Goal: Entertainment & Leisure: Consume media (video, audio)

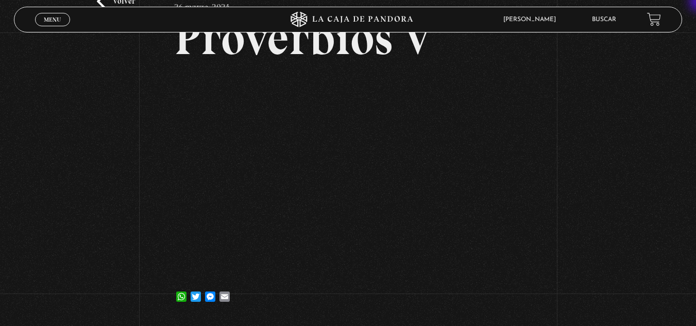
scroll to position [62, 0]
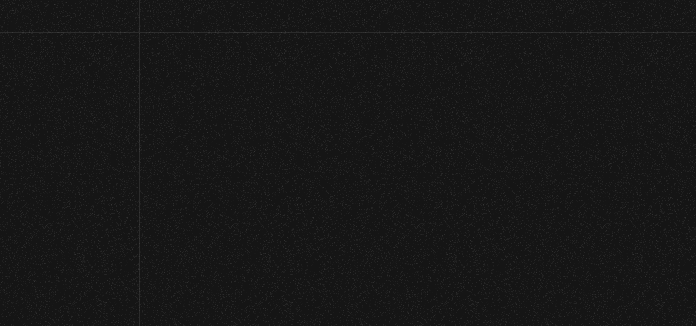
scroll to position [124, 0]
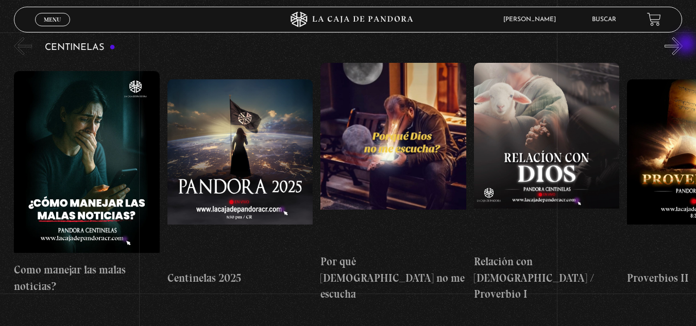
click at [682, 45] on button "»" at bounding box center [673, 46] width 18 height 18
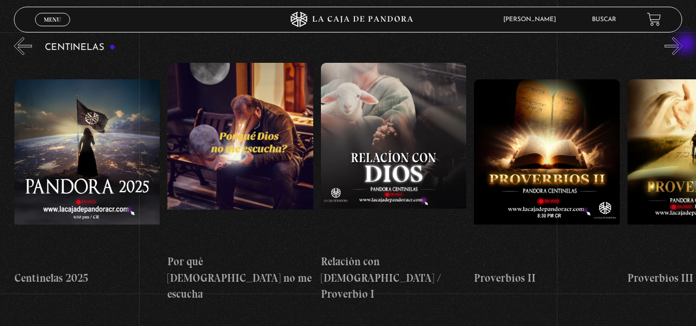
click at [682, 45] on button "»" at bounding box center [673, 46] width 18 height 18
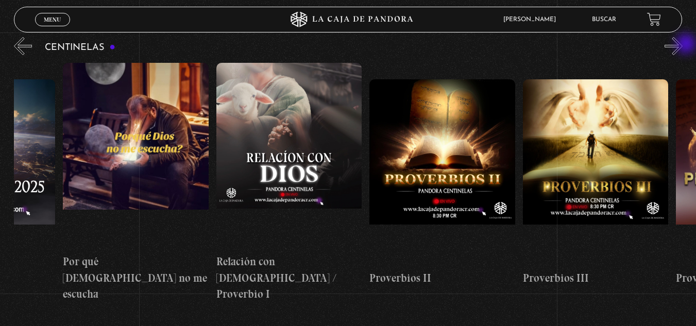
click at [682, 45] on button "»" at bounding box center [673, 46] width 18 height 18
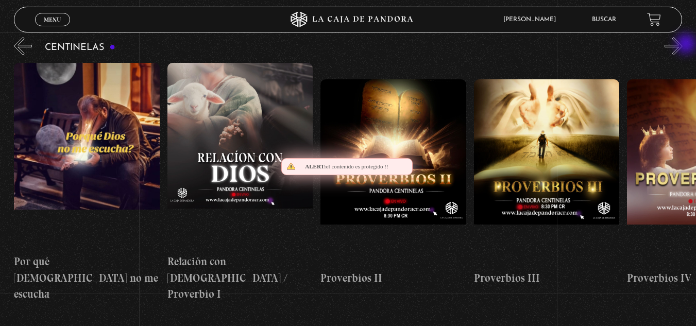
click at [682, 45] on button "»" at bounding box center [673, 46] width 18 height 18
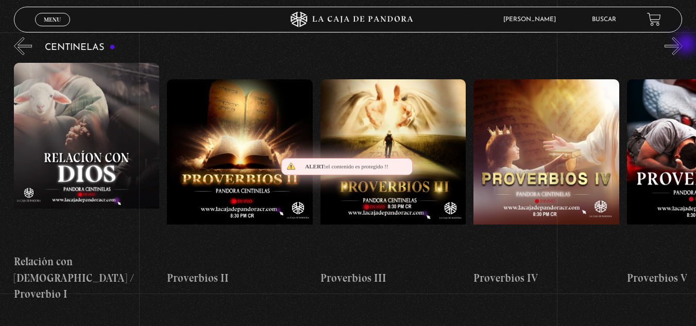
click at [682, 45] on button "»" at bounding box center [673, 46] width 18 height 18
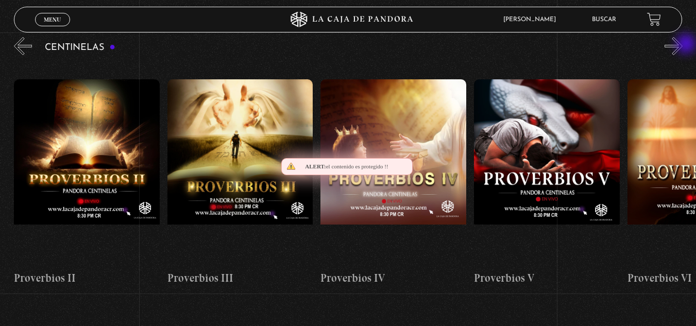
click at [682, 45] on button "»" at bounding box center [673, 46] width 18 height 18
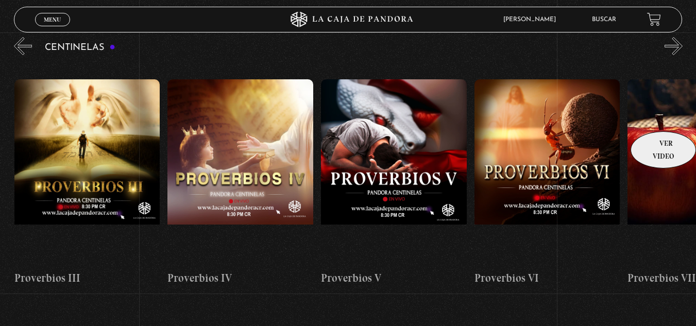
scroll to position [0, 766]
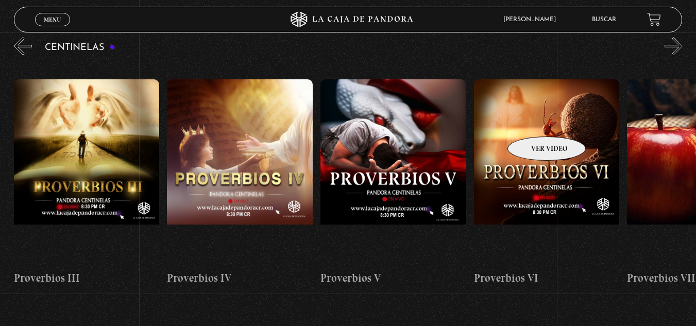
click at [533, 121] on figure at bounding box center [547, 171] width 146 height 185
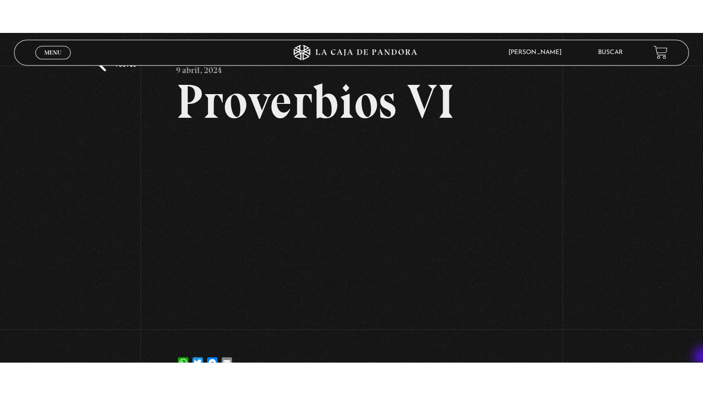
scroll to position [62, 0]
